Goal: Find specific page/section: Find specific page/section

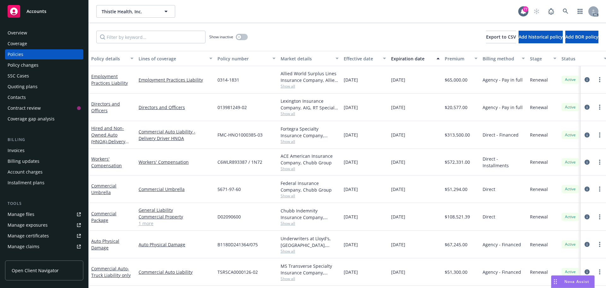
scroll to position [30, 0]
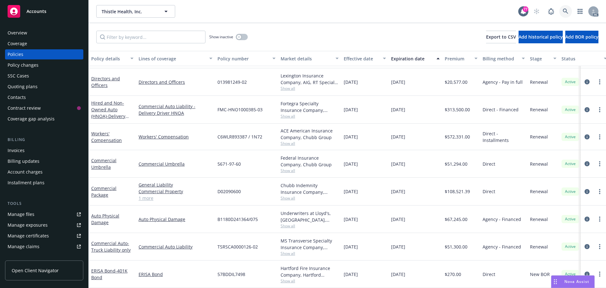
click at [562, 16] on link at bounding box center [566, 11] width 13 height 13
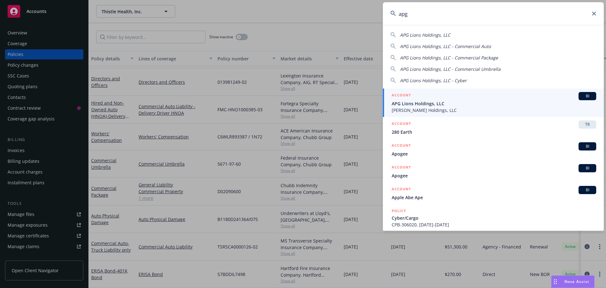
type input "apg"
click at [417, 103] on span "APG Lions Holdings, LLC" at bounding box center [494, 103] width 205 height 7
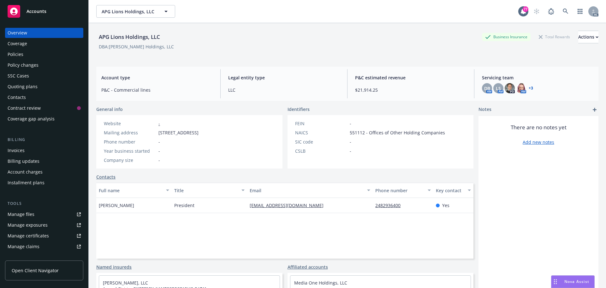
click at [24, 52] on div "Policies" at bounding box center [44, 54] width 73 height 10
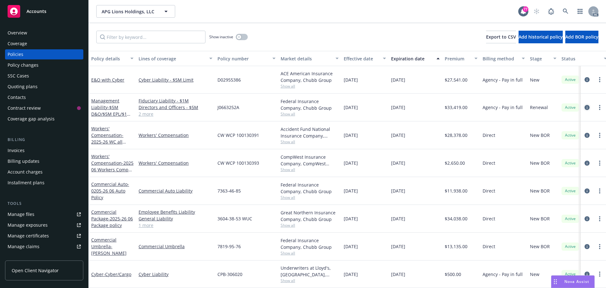
click at [584, 108] on link "circleInformation" at bounding box center [588, 108] width 8 height 8
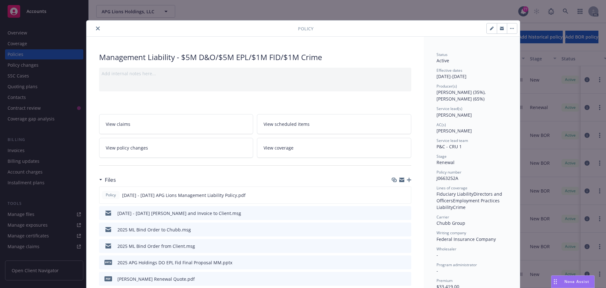
click at [94, 27] on button "close" at bounding box center [98, 29] width 8 height 8
